Goal: Task Accomplishment & Management: Use online tool/utility

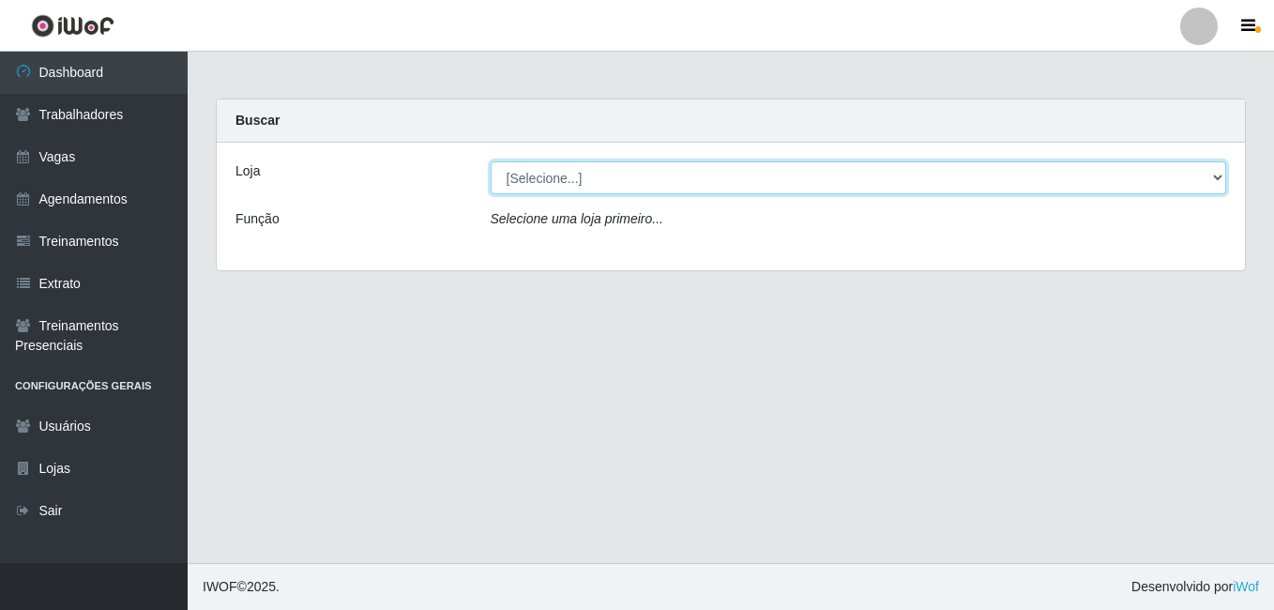
click at [1215, 182] on select "[Selecione...] [GEOGRAPHIC_DATA] - [DATE][GEOGRAPHIC_DATA]" at bounding box center [859, 177] width 736 height 33
select select "471"
click at [491, 161] on select "[Selecione...] [GEOGRAPHIC_DATA] - [DATE][GEOGRAPHIC_DATA]" at bounding box center [859, 177] width 736 height 33
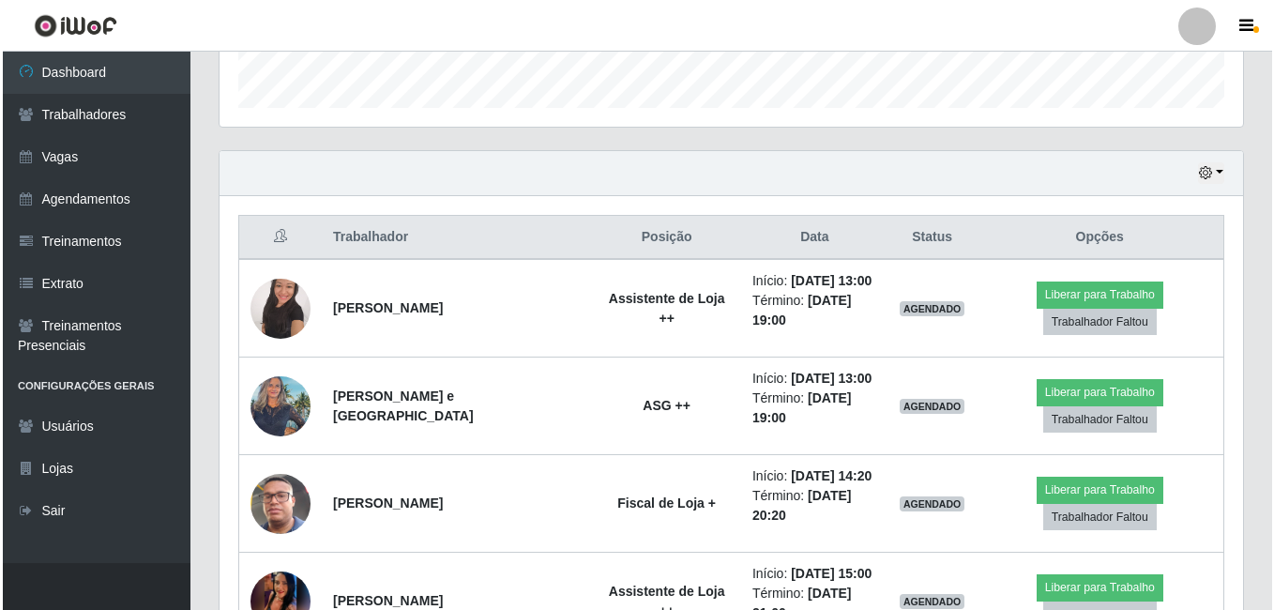
scroll to position [657, 0]
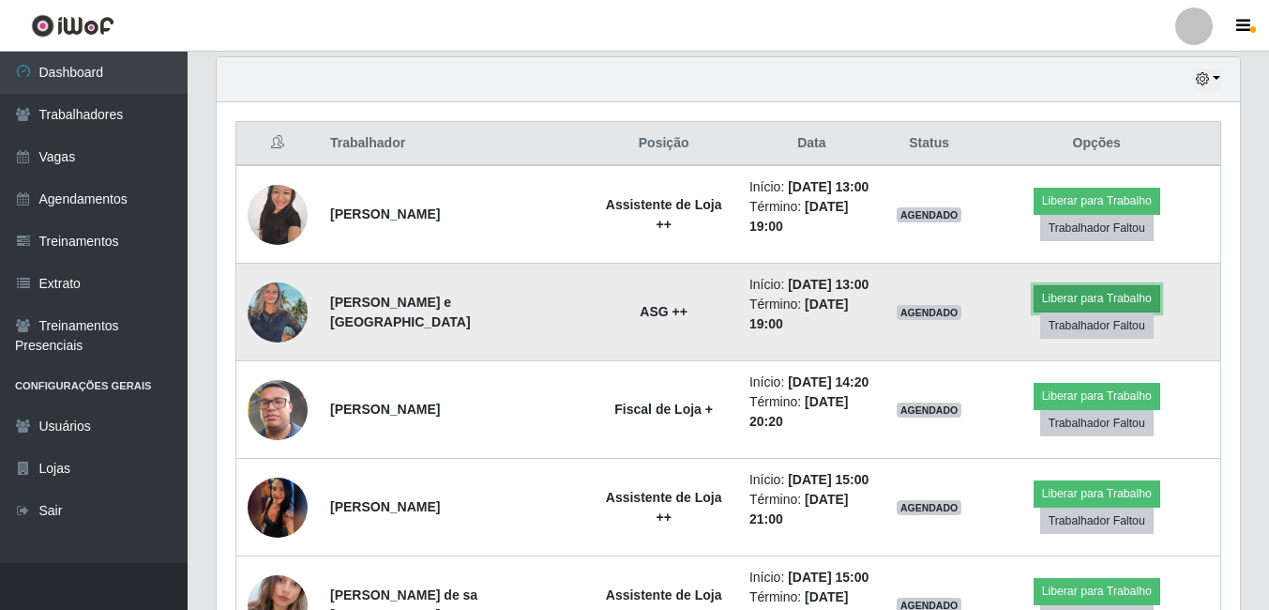
click at [1063, 300] on button "Liberar para Trabalho" at bounding box center [1097, 298] width 127 height 26
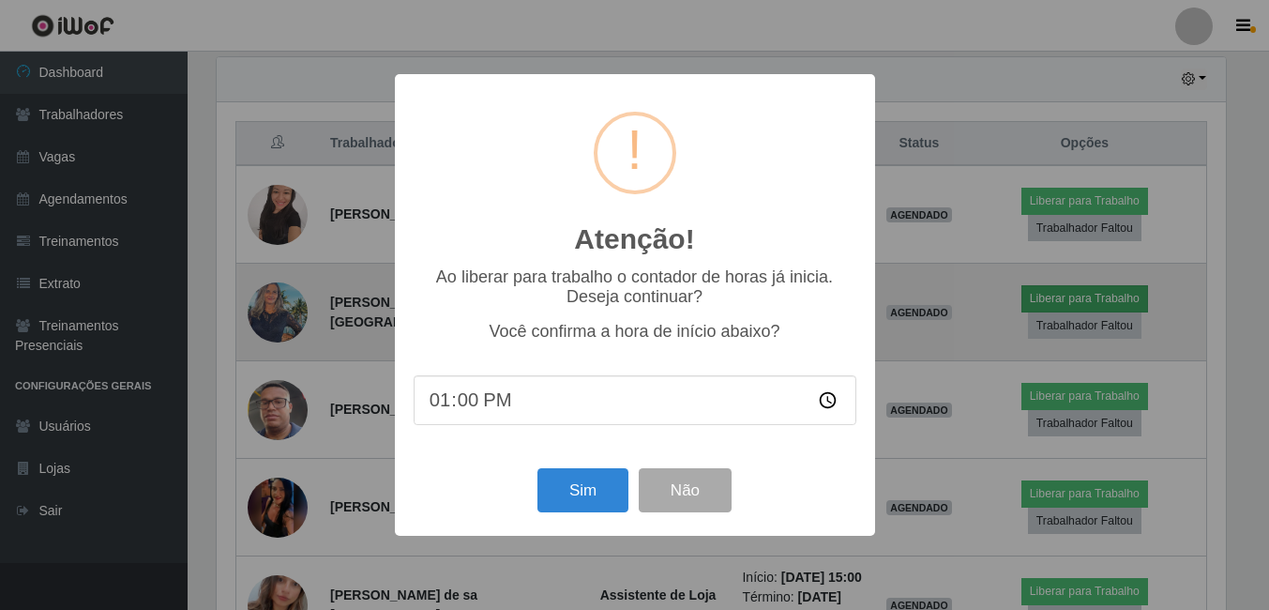
scroll to position [389, 1014]
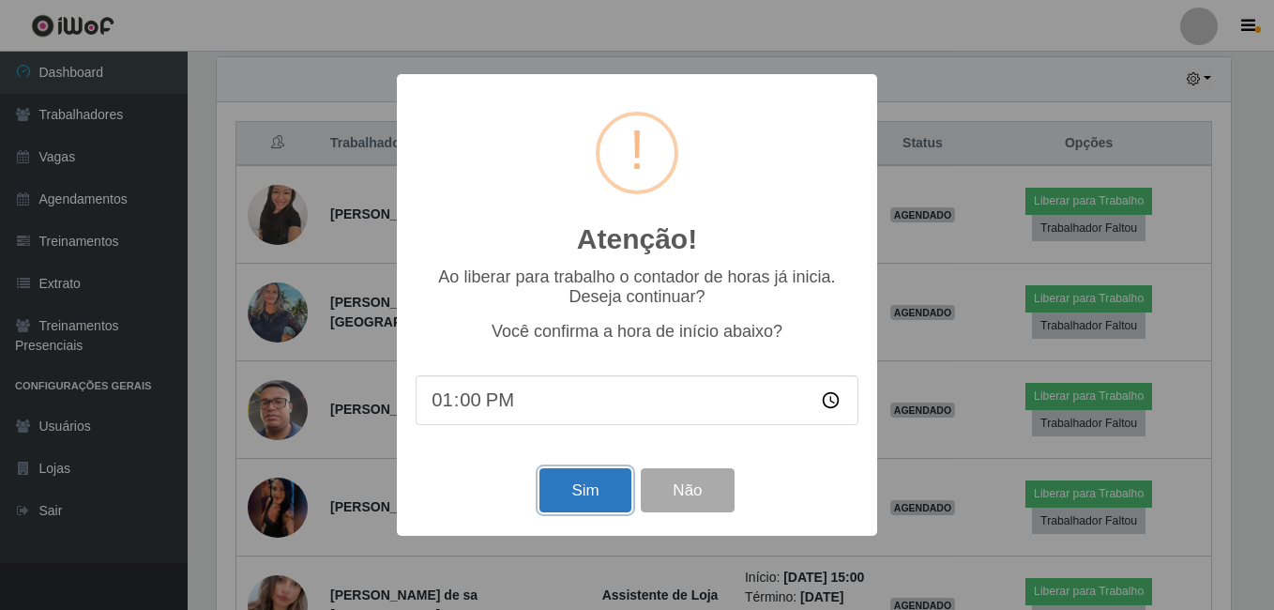
click at [549, 491] on button "Sim" at bounding box center [584, 490] width 91 height 44
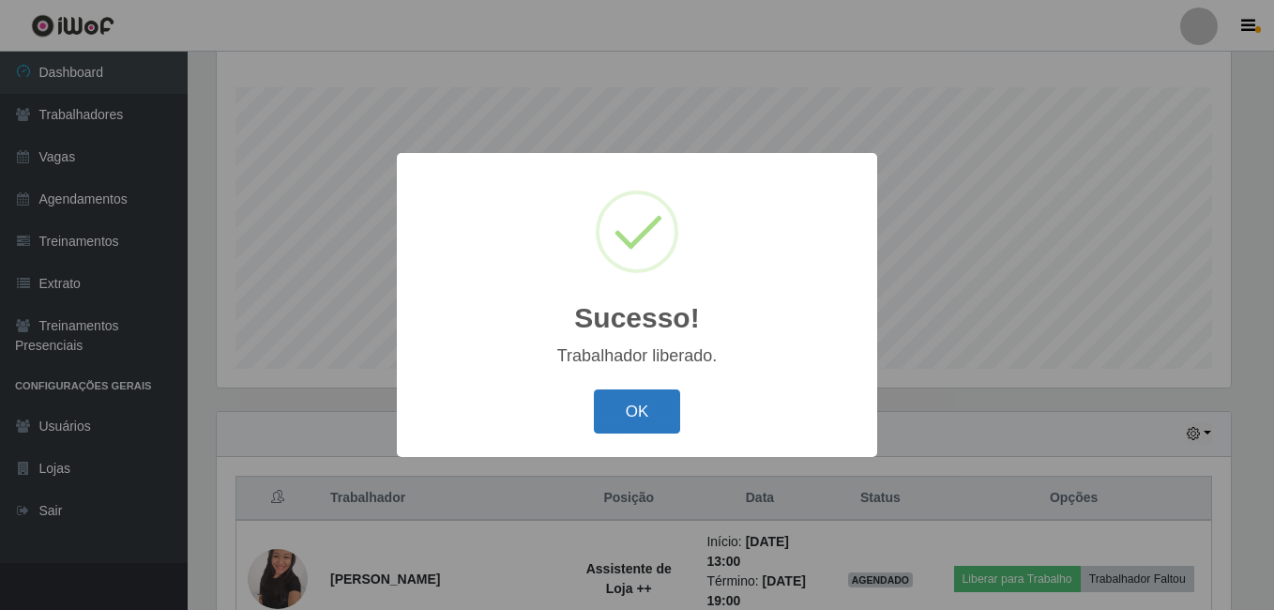
click at [618, 412] on button "OK" at bounding box center [637, 411] width 87 height 44
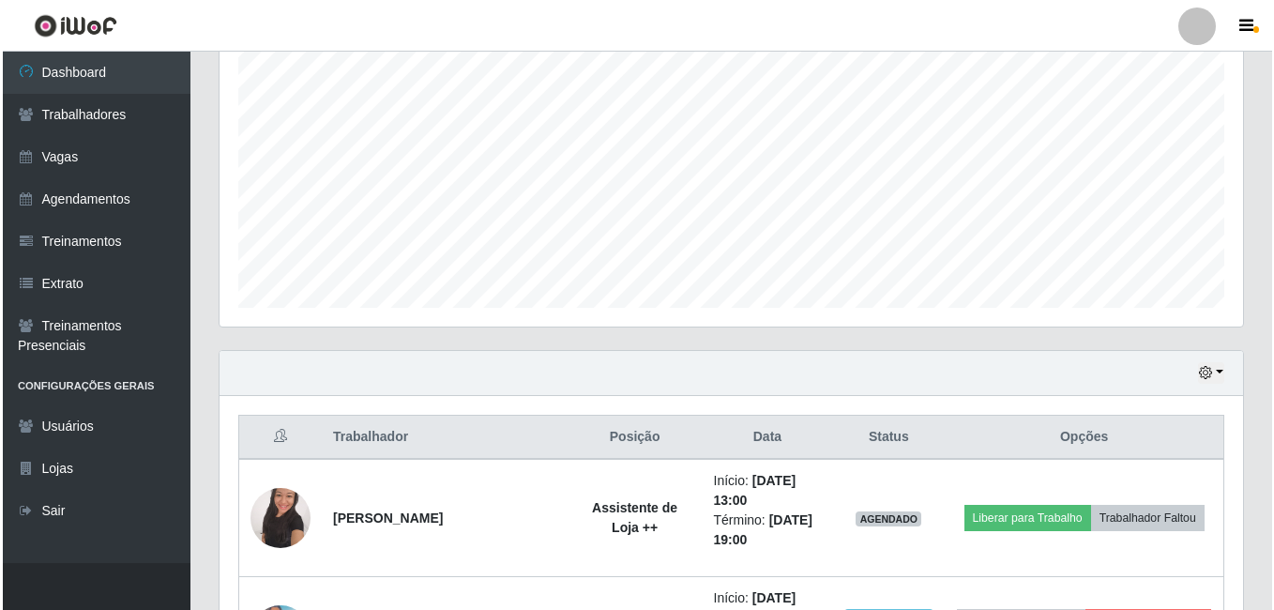
scroll to position [490, 0]
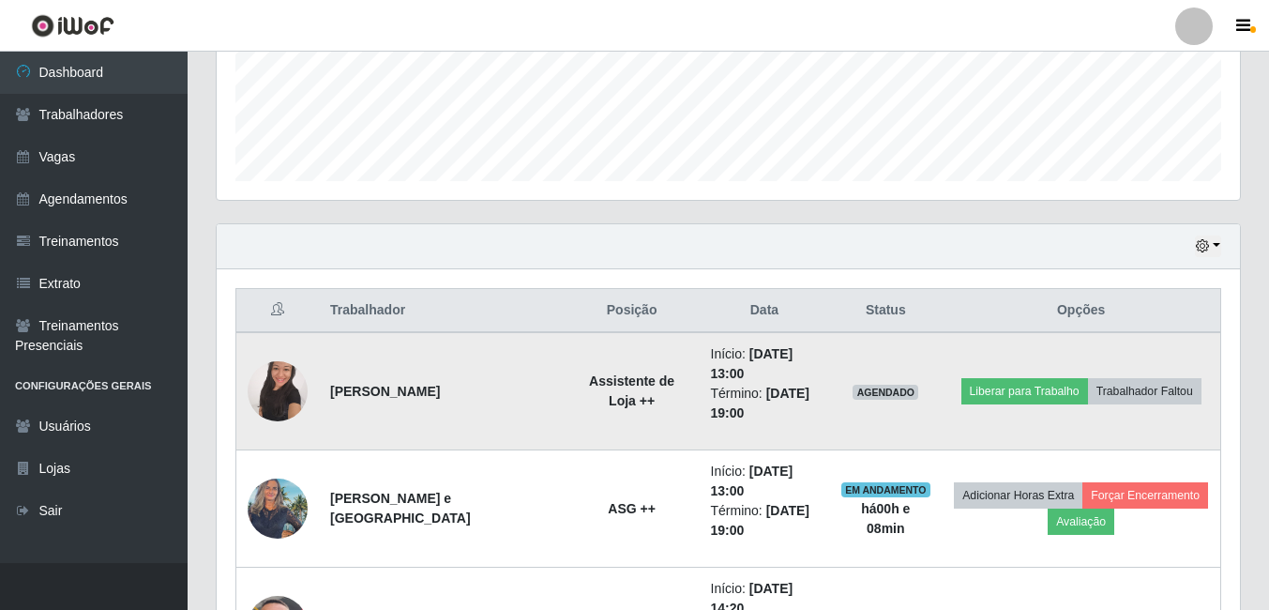
click at [273, 383] on img at bounding box center [278, 391] width 60 height 80
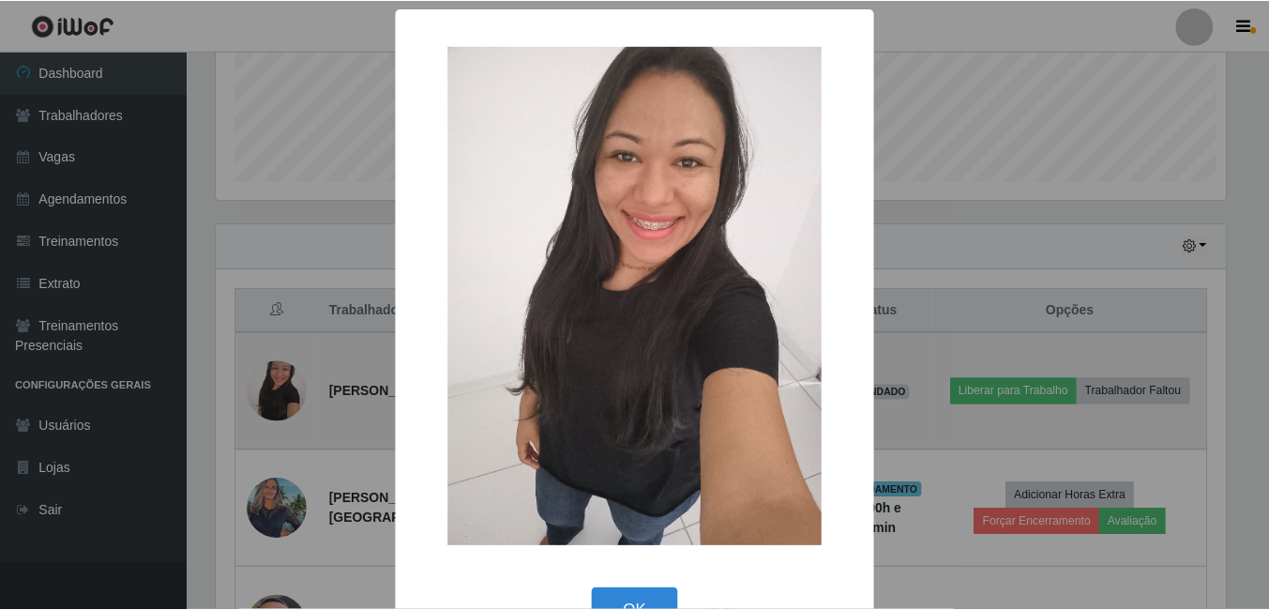
scroll to position [389, 1014]
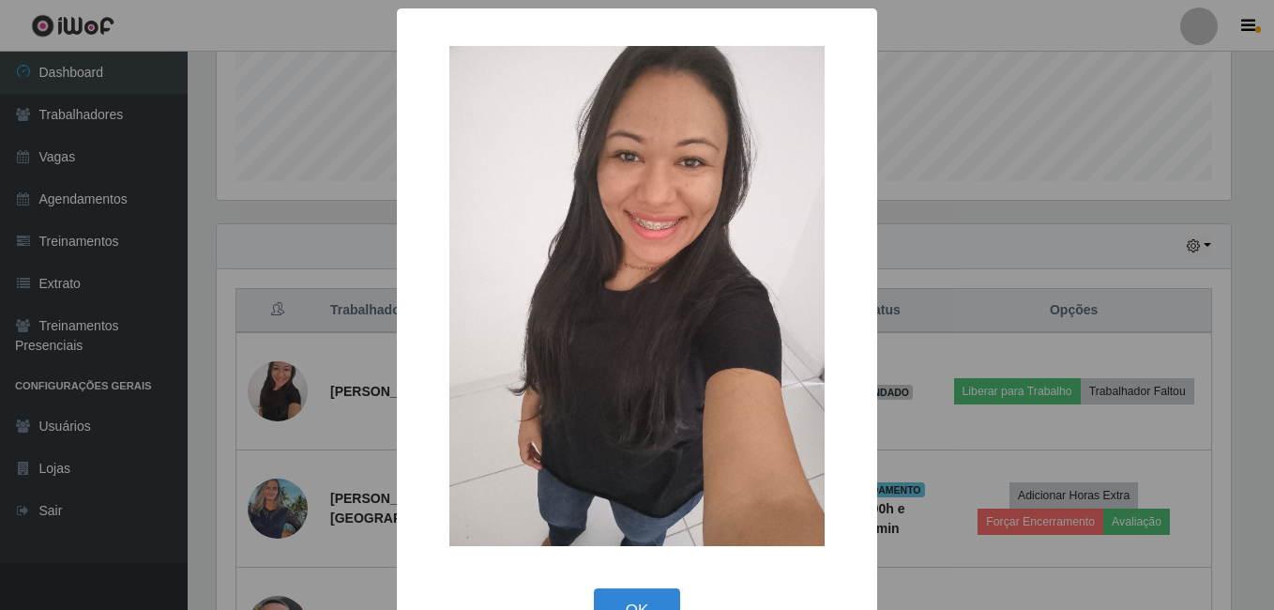
click at [274, 383] on div "× OK Cancel" at bounding box center [637, 305] width 1274 height 610
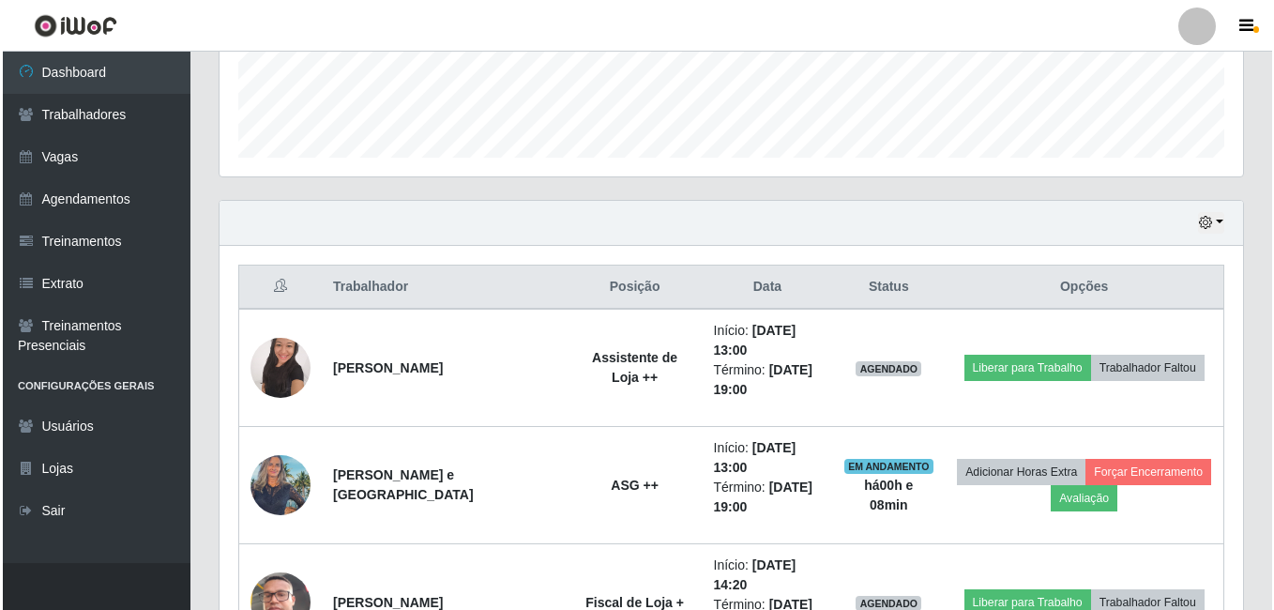
scroll to position [490, 0]
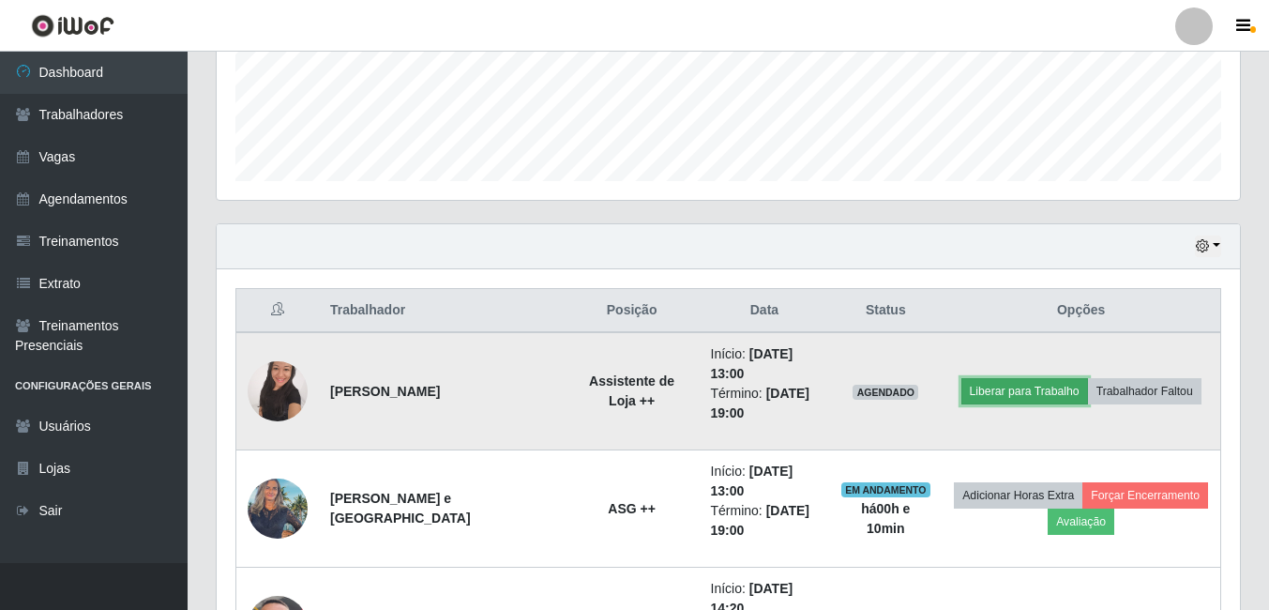
click at [1034, 385] on button "Liberar para Trabalho" at bounding box center [1024, 391] width 127 height 26
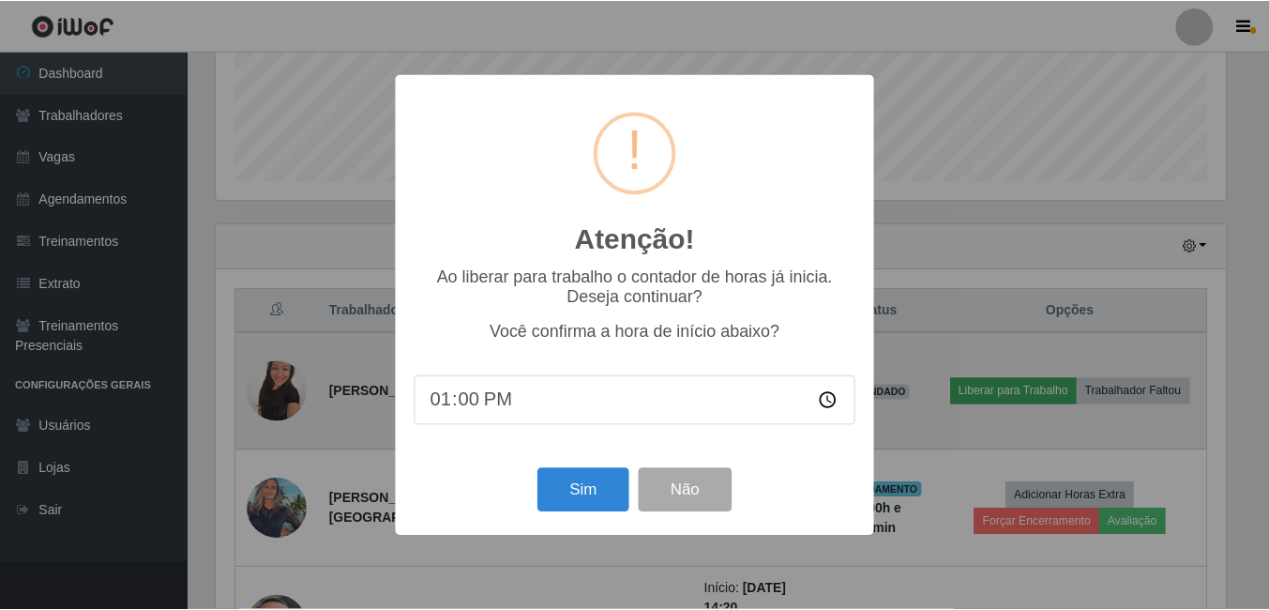
scroll to position [389, 1014]
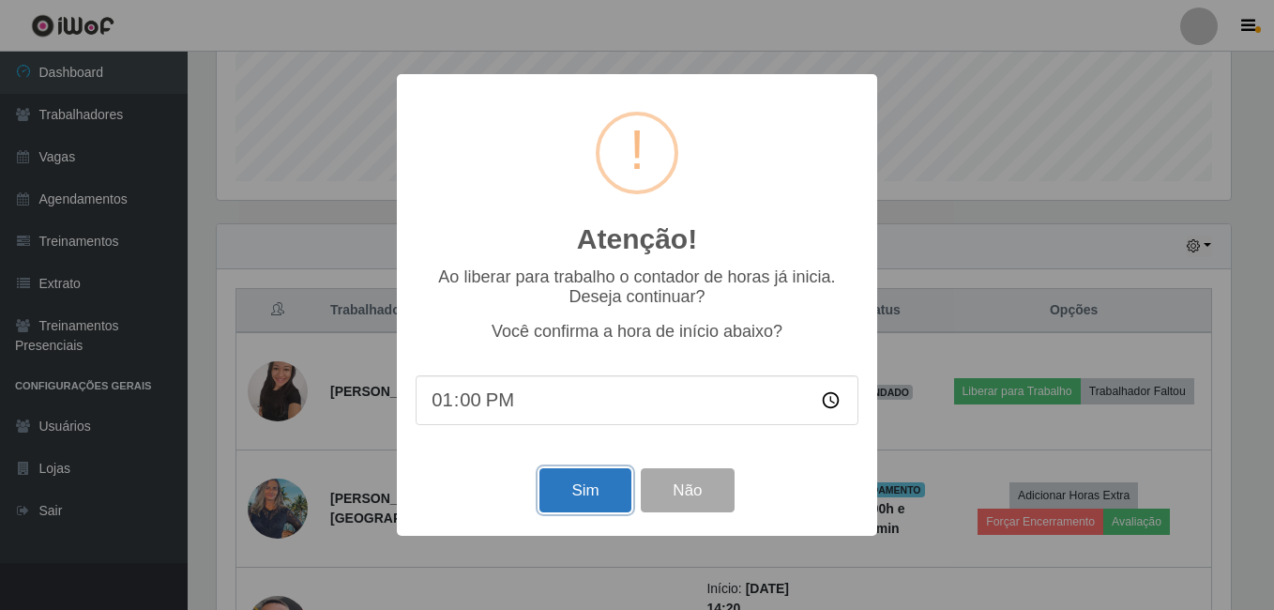
click at [583, 492] on button "Sim" at bounding box center [584, 490] width 91 height 44
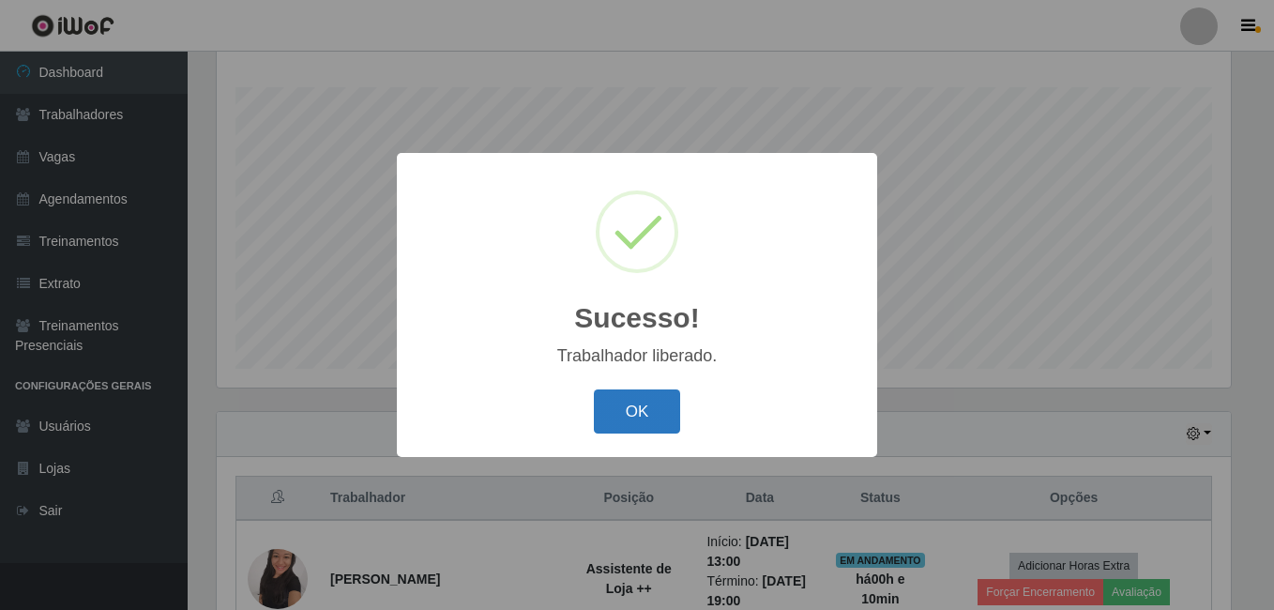
click at [640, 407] on button "OK" at bounding box center [637, 411] width 87 height 44
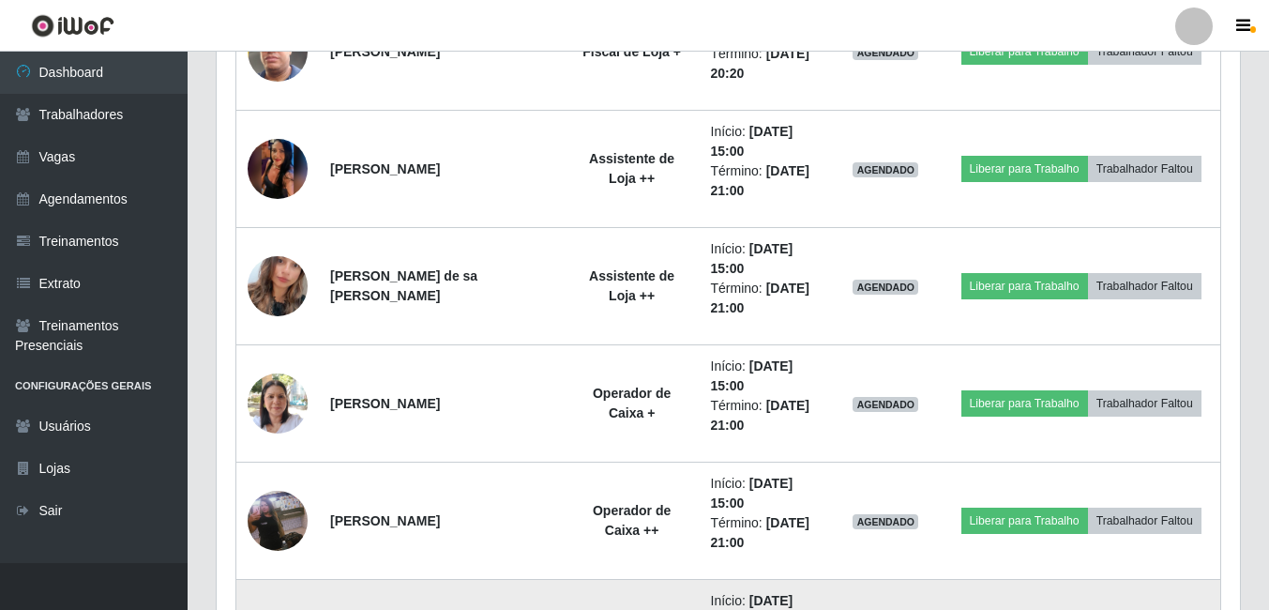
scroll to position [771, 0]
